Goal: Task Accomplishment & Management: Use online tool/utility

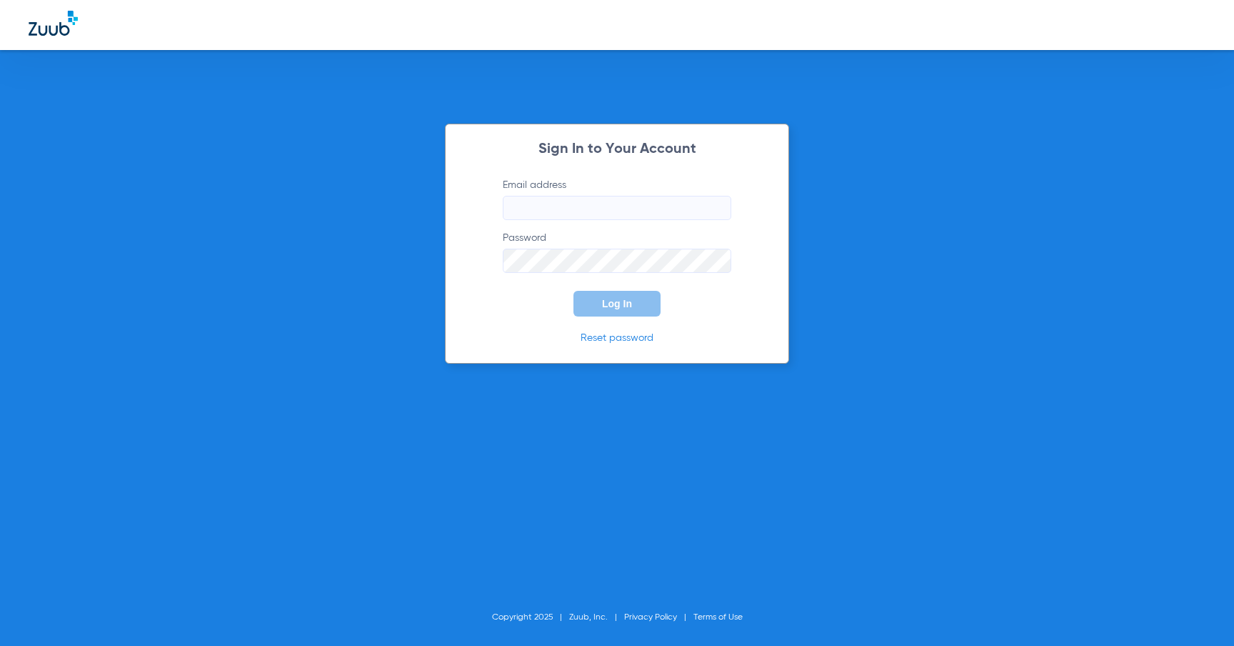
click at [508, 157] on div "Sign In to Your Account Email address Password Log In Reset password" at bounding box center [617, 244] width 344 height 240
click at [616, 226] on form "Email address Password Log In" at bounding box center [616, 247] width 271 height 139
click at [618, 215] on input "Email address" at bounding box center [617, 208] width 228 height 24
type input "[PERSON_NAME][EMAIL_ADDRESS][DOMAIN_NAME]"
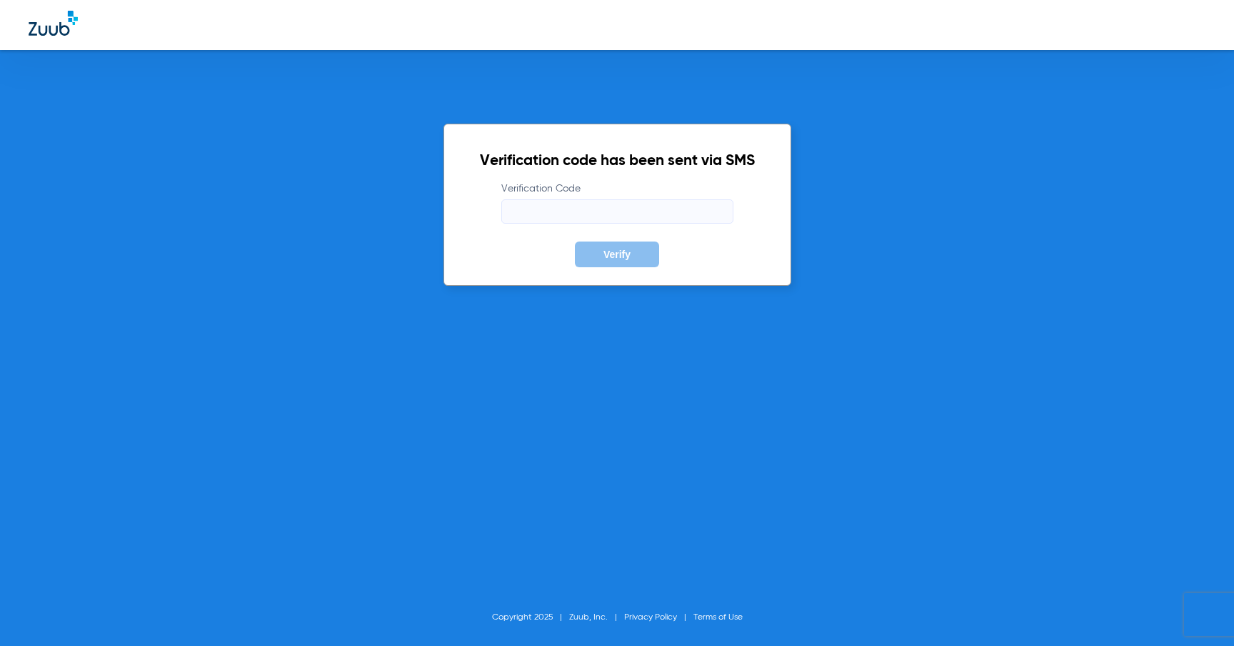
click at [591, 207] on input "Verification Code" at bounding box center [617, 211] width 232 height 24
type input "046138"
drag, startPoint x: 298, startPoint y: 323, endPoint x: 385, endPoint y: 293, distance: 92.1
click at [298, 323] on div "Verification code has been sent via SMS Verification Code 046138 Verify Copyrig…" at bounding box center [617, 323] width 1234 height 646
click at [596, 245] on button "Verify" at bounding box center [617, 254] width 84 height 26
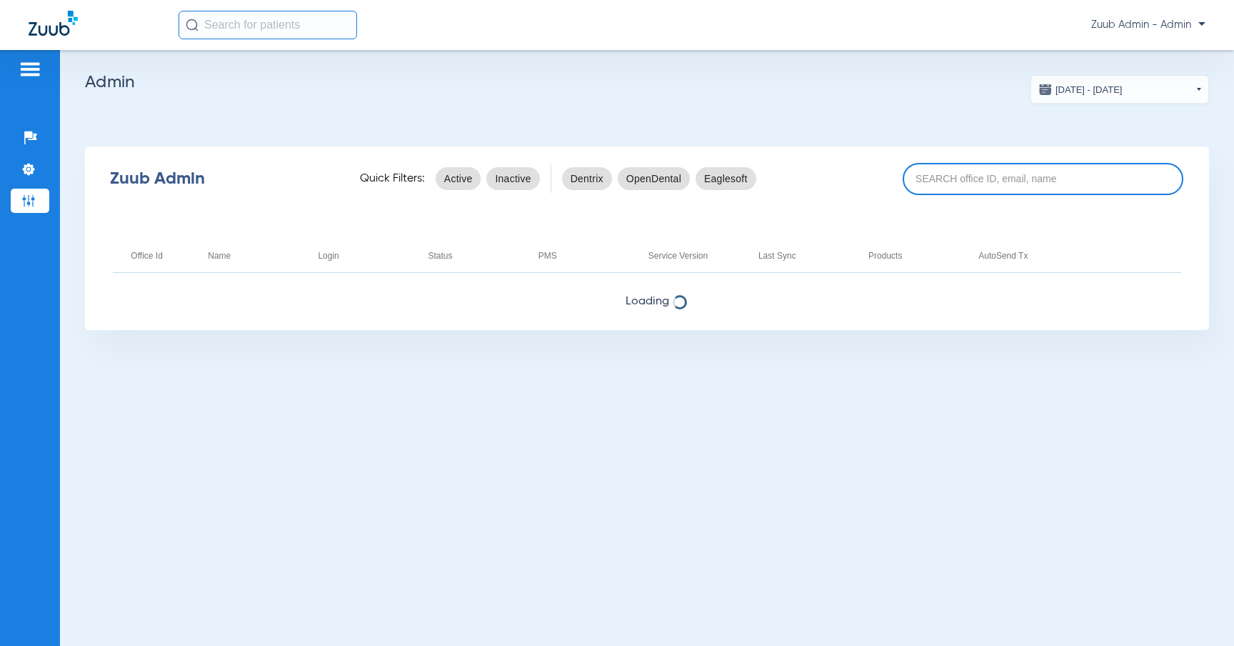
click at [1010, 171] on input at bounding box center [1043, 179] width 281 height 32
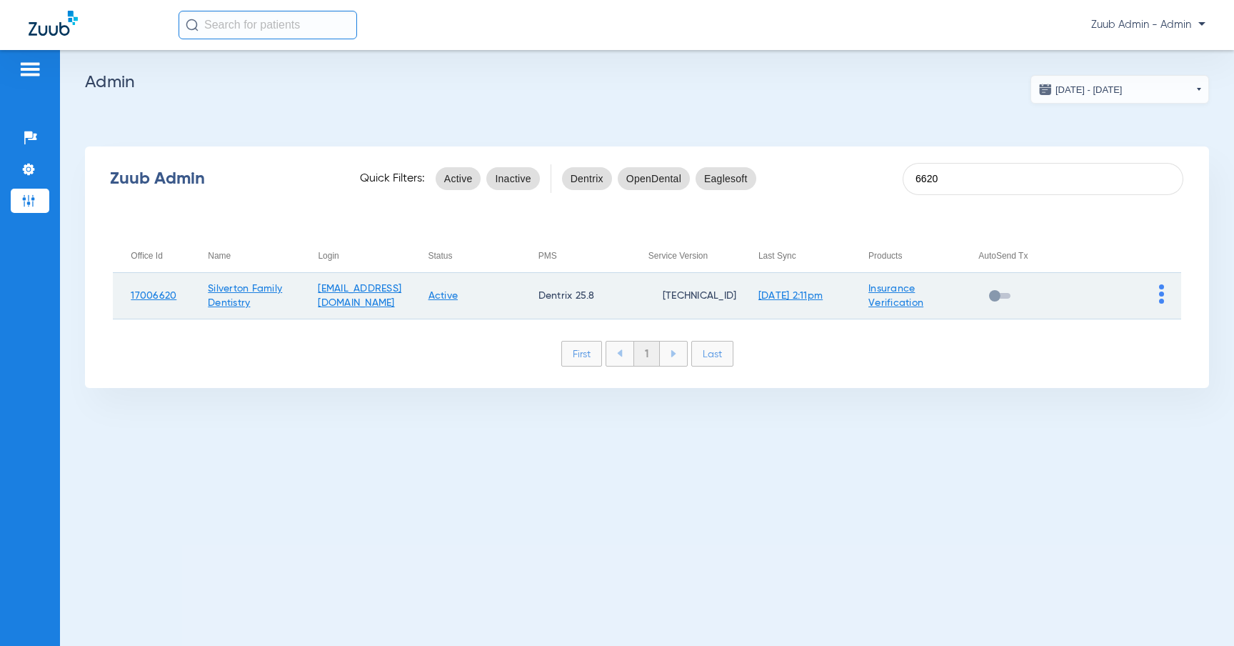
type input "6620"
click at [1160, 288] on img at bounding box center [1161, 293] width 5 height 19
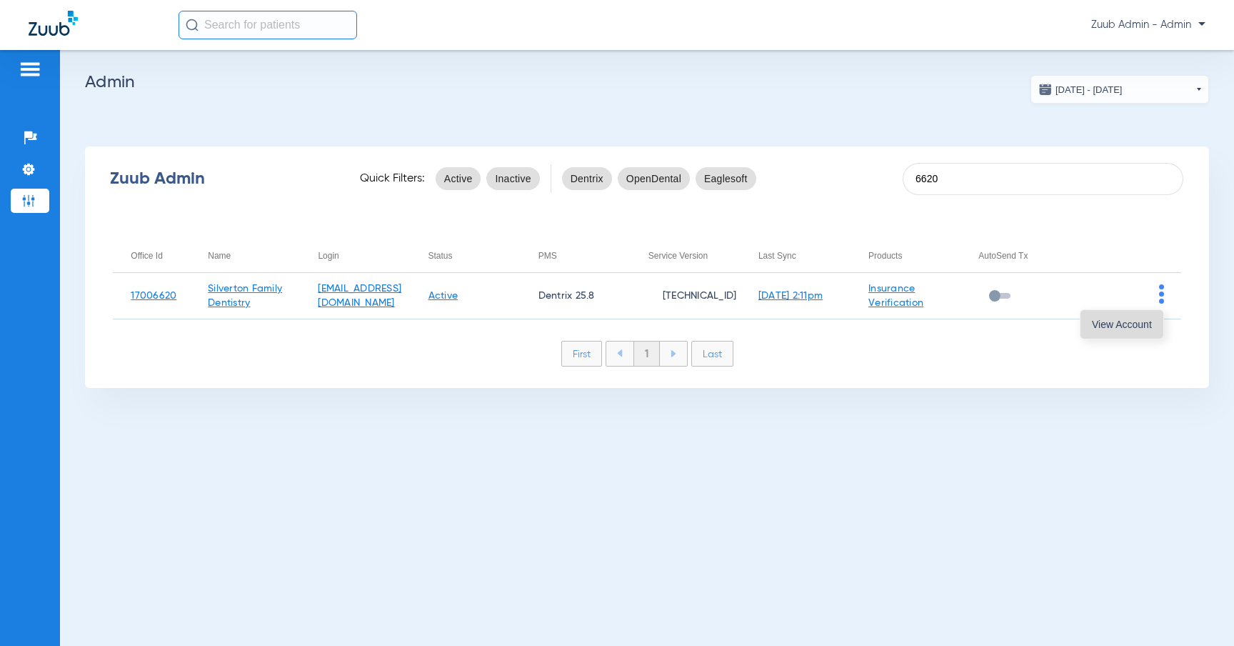
click at [1123, 314] on button "View Account" at bounding box center [1121, 324] width 83 height 29
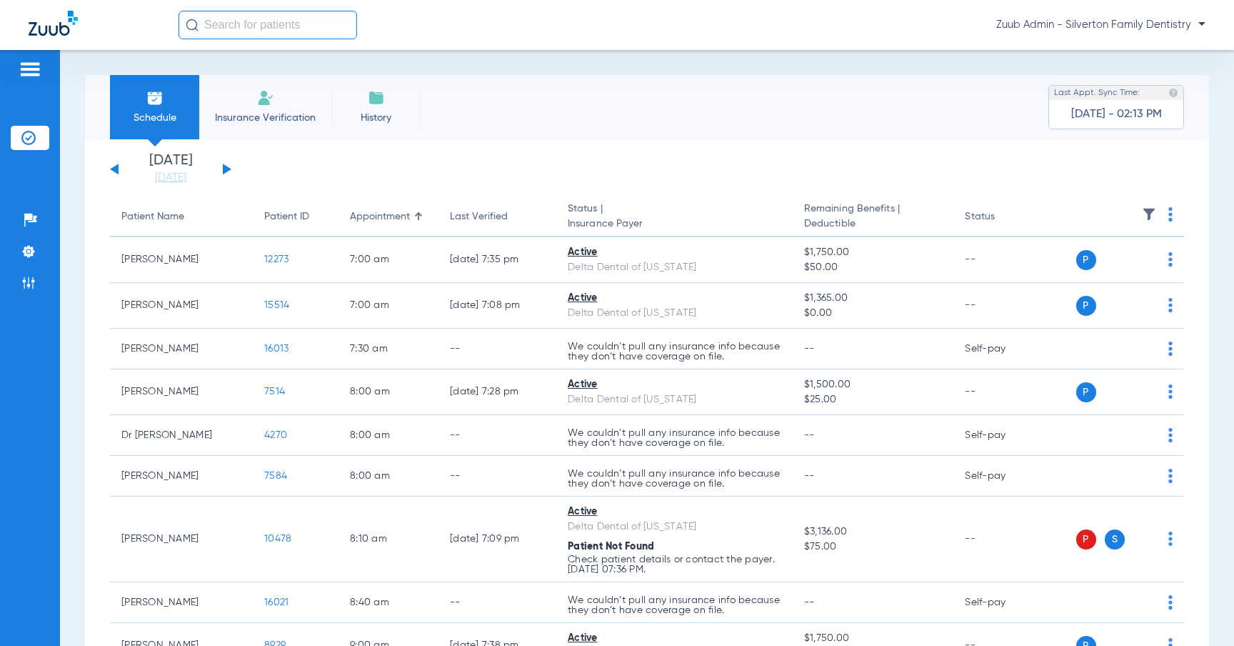
click at [223, 16] on input "text" at bounding box center [268, 25] width 179 height 29
paste input "14580"
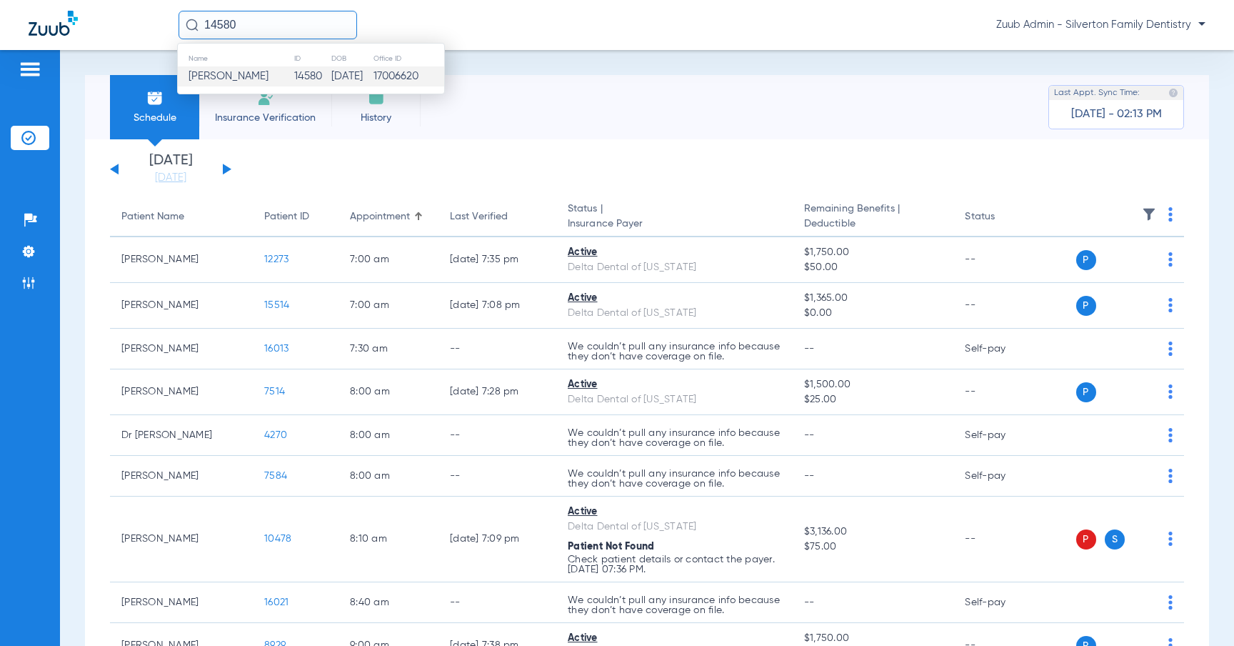
type input "14580"
click at [333, 81] on td "[DATE]" at bounding box center [351, 76] width 41 height 20
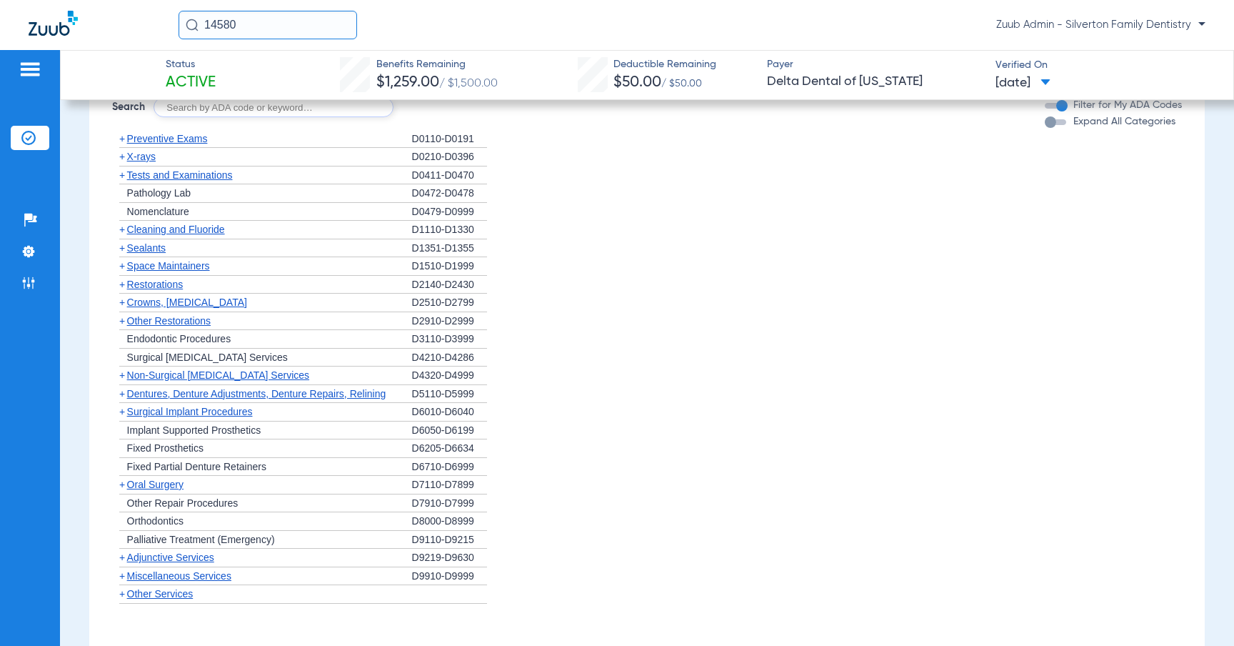
scroll to position [1048, 0]
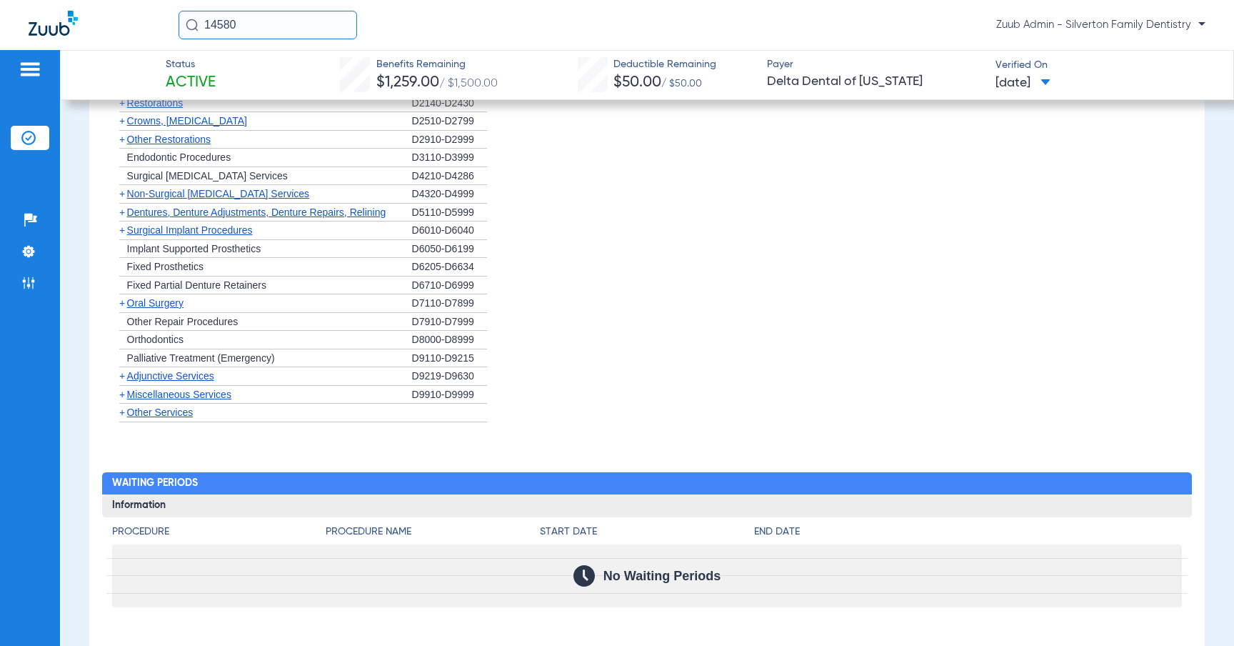
click at [176, 356] on div "+ Palliative Treatment (Emergency)" at bounding box center [262, 358] width 300 height 19
click at [169, 370] on span "Adjunctive Services" at bounding box center [170, 375] width 87 height 11
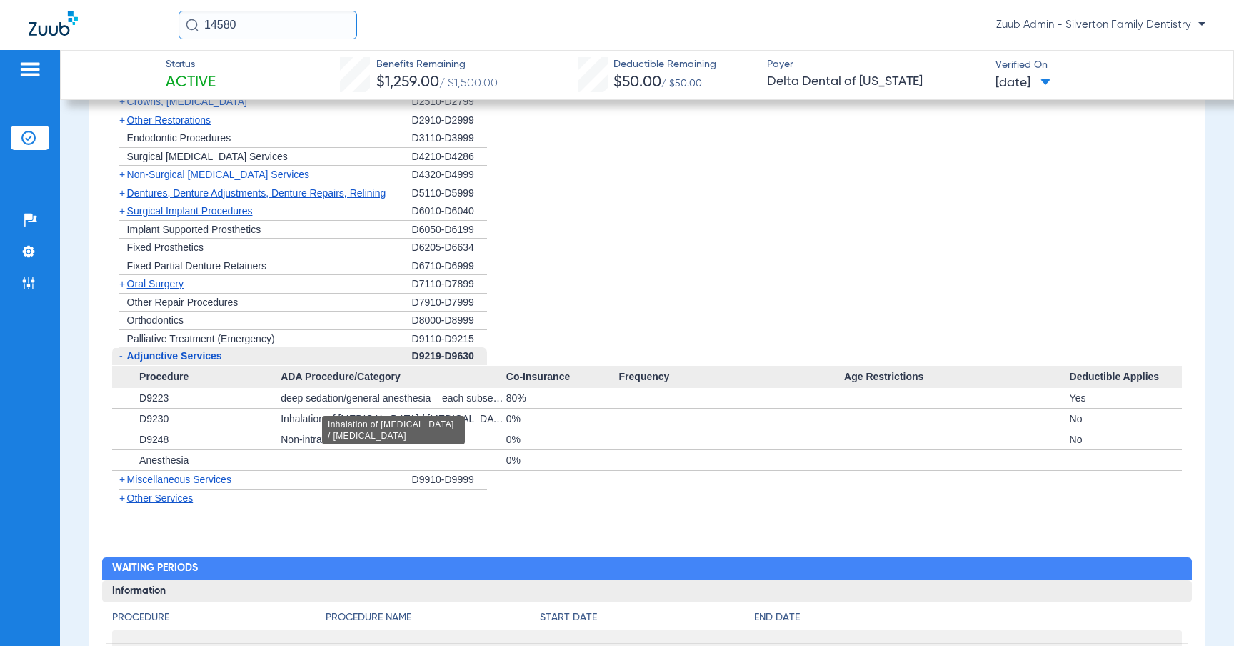
scroll to position [1091, 0]
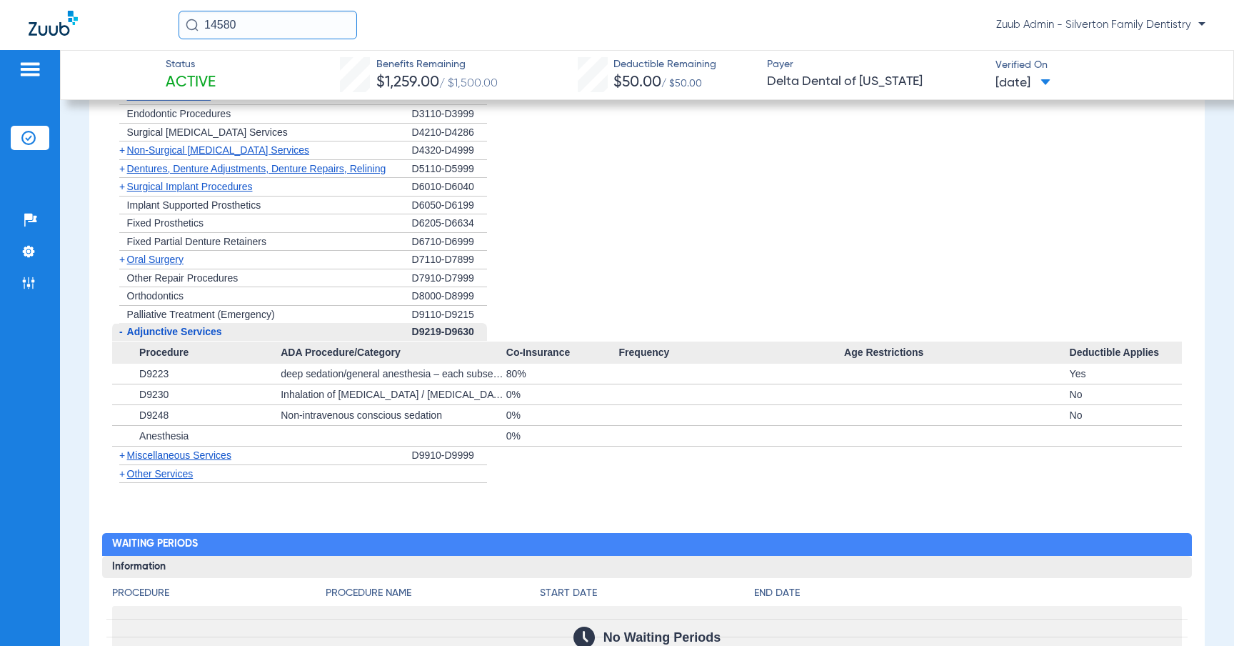
click at [209, 449] on span "Miscellaneous Services" at bounding box center [179, 454] width 104 height 11
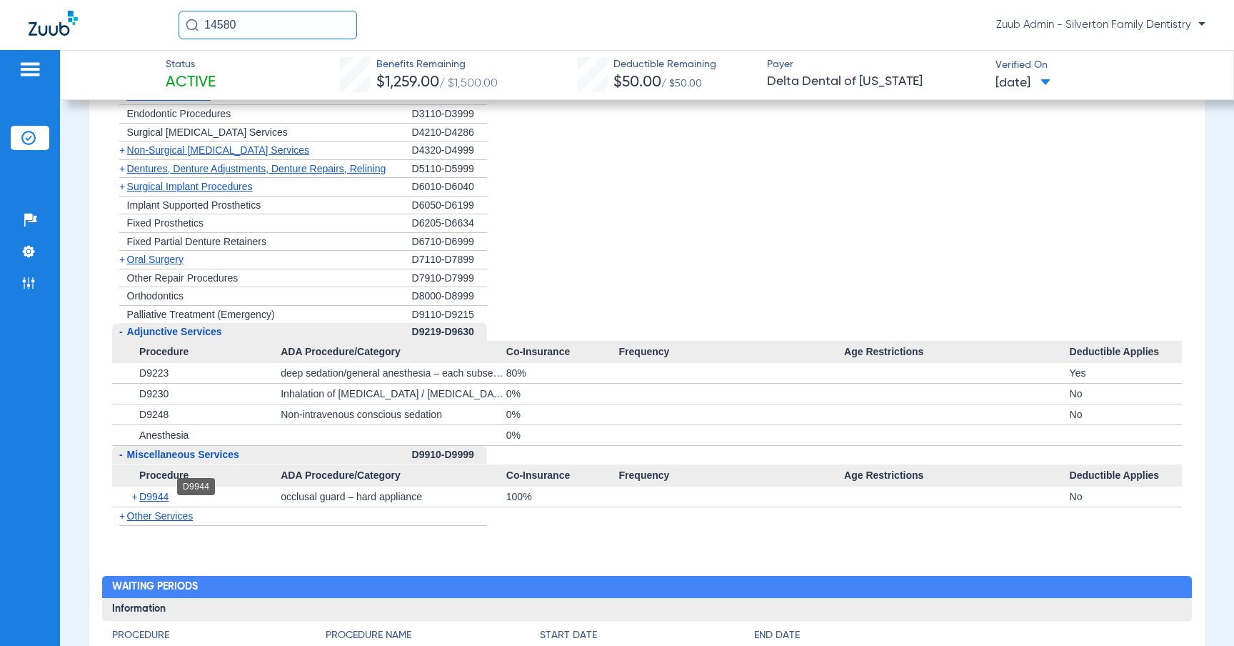
click at [158, 491] on span "D9944" at bounding box center [153, 496] width 29 height 11
